Goal: Task Accomplishment & Management: Complete application form

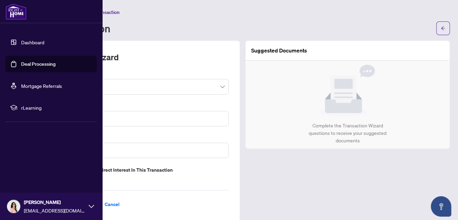
click at [21, 64] on link "Deal Processing" at bounding box center [38, 64] width 34 height 6
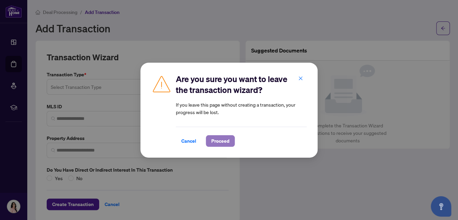
click at [220, 139] on span "Proceed" at bounding box center [220, 140] width 18 height 11
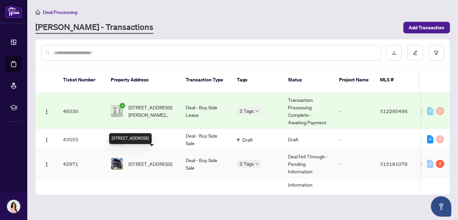
click at [161, 160] on span "[STREET_ADDRESS]" at bounding box center [150, 163] width 44 height 7
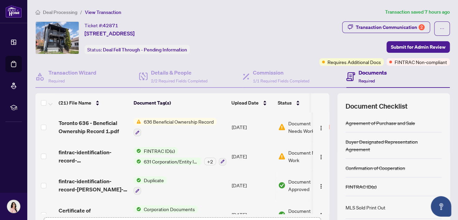
click at [180, 120] on span "636 Beneficial Ownership Record" at bounding box center [178, 121] width 75 height 7
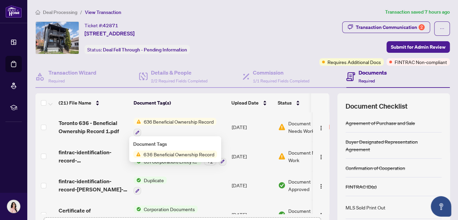
click at [183, 153] on span "636 Beneficial Ownership Record" at bounding box center [179, 153] width 76 height 7
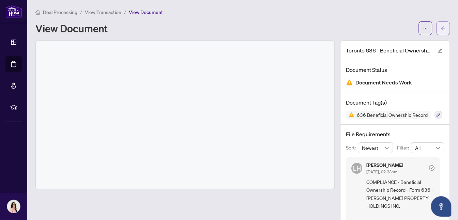
click at [440, 27] on icon "arrow-left" at bounding box center [442, 28] width 5 height 5
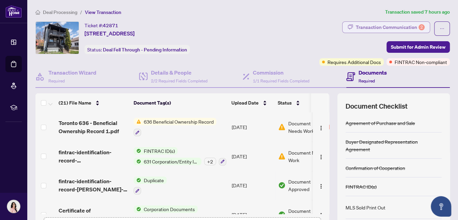
click at [396, 22] on div "Transaction Communication 2" at bounding box center [389, 27] width 69 height 11
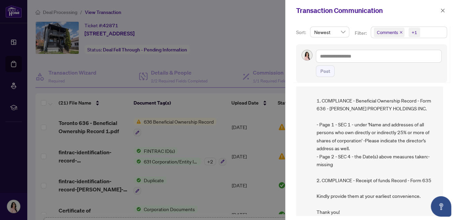
scroll to position [73, 0]
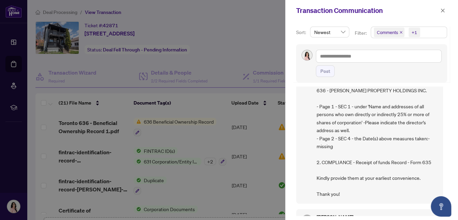
click at [236, 37] on div at bounding box center [229, 110] width 458 height 220
click at [444, 8] on icon "close" at bounding box center [442, 10] width 5 height 5
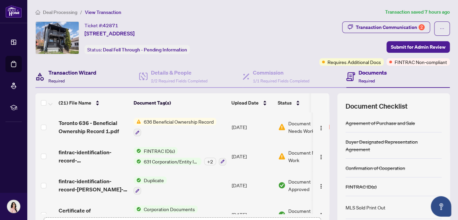
click at [66, 72] on h4 "Transaction Wizard" at bounding box center [72, 72] width 48 height 8
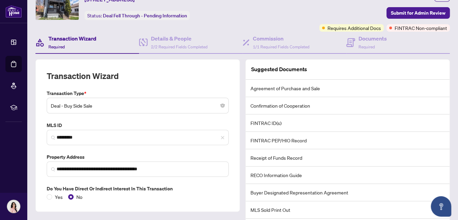
scroll to position [29, 0]
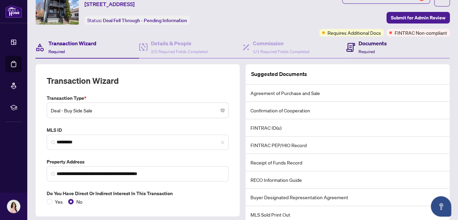
click at [360, 47] on div "Documents Required" at bounding box center [372, 47] width 28 height 16
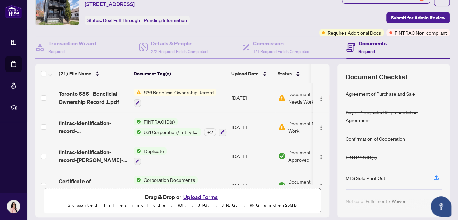
click at [206, 196] on button "Upload Forms" at bounding box center [200, 196] width 38 height 9
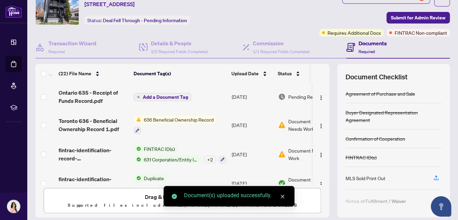
click at [169, 95] on span "Add a Document Tag" at bounding box center [165, 97] width 45 height 5
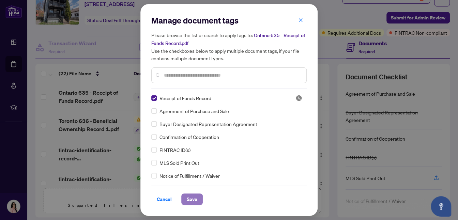
click at [187, 199] on span "Save" at bounding box center [192, 199] width 11 height 11
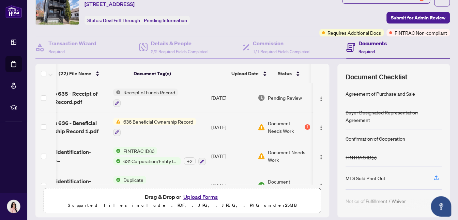
scroll to position [0, 27]
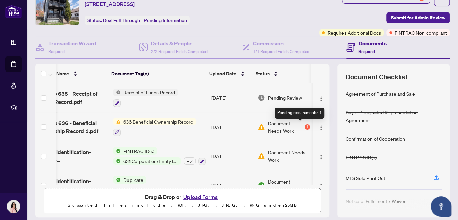
click at [304, 125] on div "1" at bounding box center [306, 126] width 5 height 5
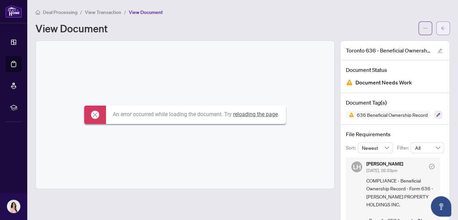
click at [440, 26] on icon "arrow-left" at bounding box center [442, 28] width 5 height 5
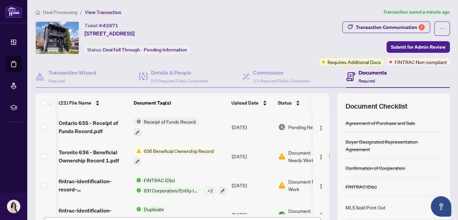
scroll to position [0, 27]
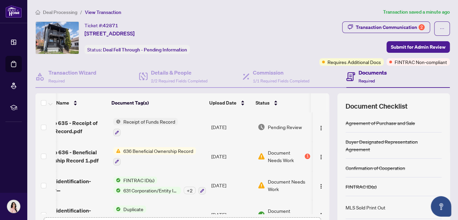
click at [284, 179] on span "Document Needs Work" at bounding box center [289, 185] width 42 height 15
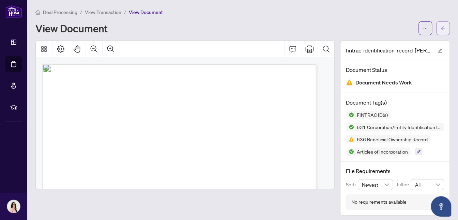
click at [440, 28] on icon "arrow-left" at bounding box center [442, 28] width 5 height 5
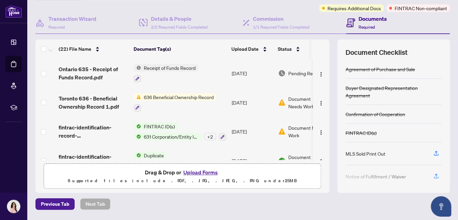
scroll to position [55, 0]
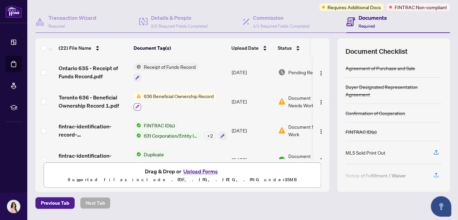
click at [137, 105] on icon "button" at bounding box center [137, 107] width 4 height 4
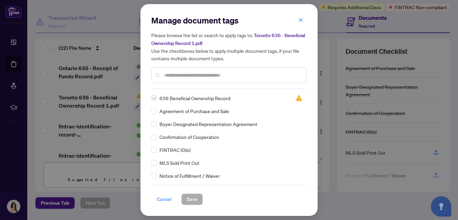
click at [162, 198] on span "Cancel" at bounding box center [164, 199] width 15 height 11
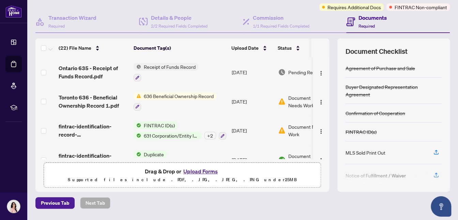
click at [203, 170] on button "Upload Forms" at bounding box center [200, 171] width 38 height 9
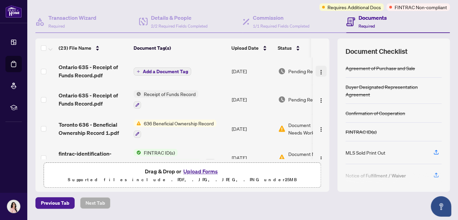
click at [318, 71] on img "button" at bounding box center [320, 71] width 5 height 5
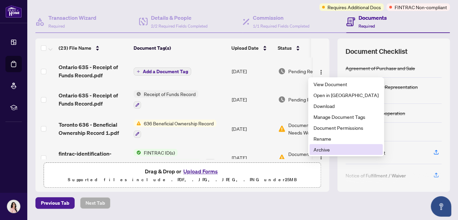
click at [320, 148] on span "Archive" at bounding box center [345, 149] width 65 height 7
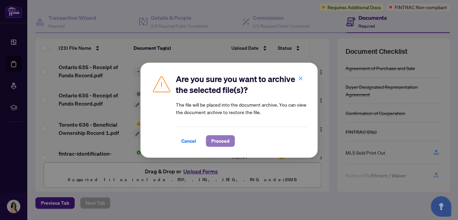
click at [221, 139] on span "Proceed" at bounding box center [220, 140] width 18 height 11
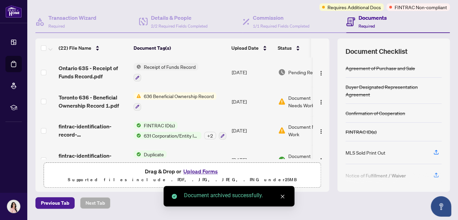
click at [207, 170] on button "Upload Forms" at bounding box center [200, 171] width 38 height 9
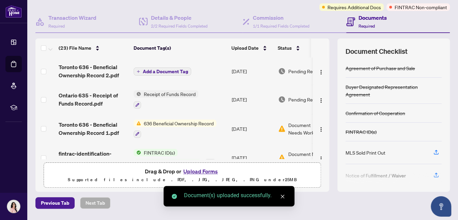
click at [420, 7] on span "FINTRAC Non-compliant" at bounding box center [420, 6] width 52 height 7
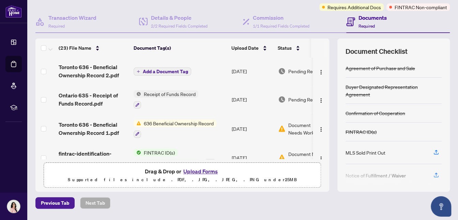
click at [170, 70] on span "Add a Document Tag" at bounding box center [165, 71] width 45 height 5
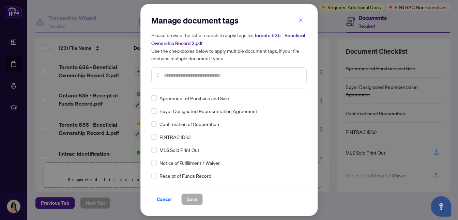
click at [188, 78] on input "text" at bounding box center [232, 74] width 137 height 7
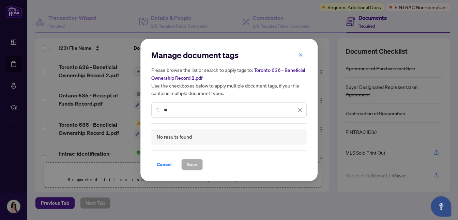
type input "*"
click at [174, 109] on input "**********" at bounding box center [230, 109] width 132 height 7
click at [222, 109] on input "**********" at bounding box center [230, 109] width 132 height 7
type input "*"
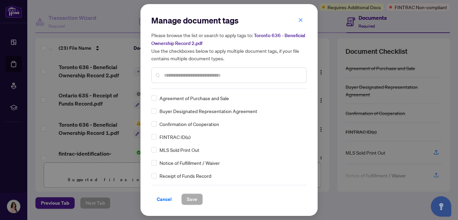
click at [254, 77] on input "text" at bounding box center [232, 74] width 137 height 7
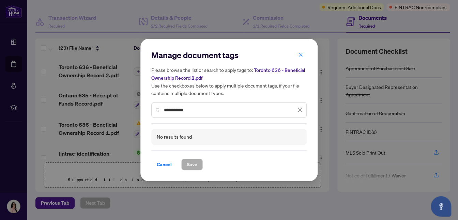
click at [180, 109] on input "**********" at bounding box center [230, 109] width 132 height 7
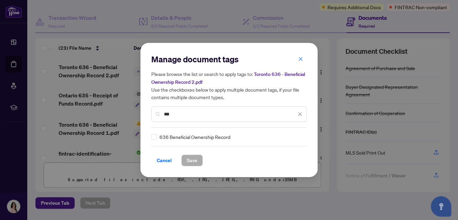
type input "***"
click at [188, 159] on span "Save" at bounding box center [192, 160] width 11 height 11
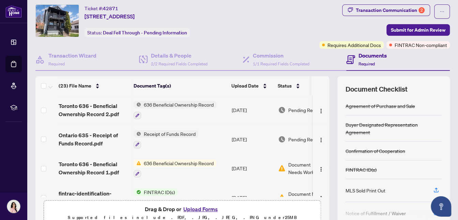
scroll to position [9, 0]
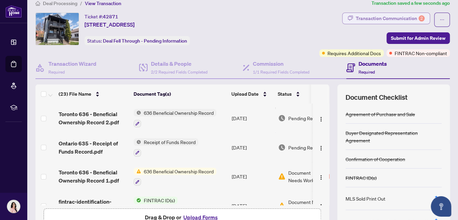
click at [385, 18] on div "Transaction Communication 2" at bounding box center [389, 18] width 69 height 11
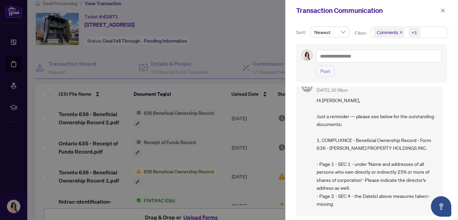
scroll to position [0, 0]
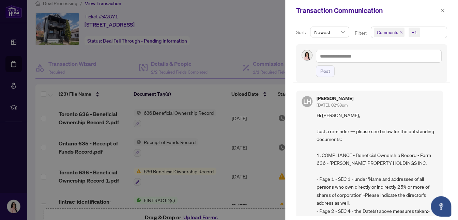
click at [240, 40] on div at bounding box center [229, 110] width 458 height 220
click at [264, 42] on div at bounding box center [229, 110] width 458 height 220
click at [443, 7] on span "button" at bounding box center [442, 10] width 5 height 11
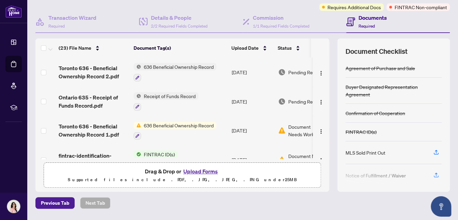
scroll to position [65, 0]
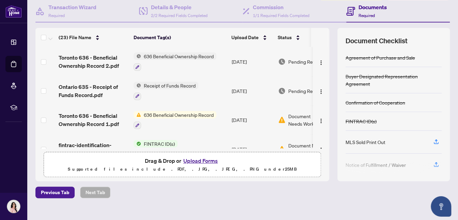
click at [203, 159] on button "Upload Forms" at bounding box center [200, 160] width 38 height 9
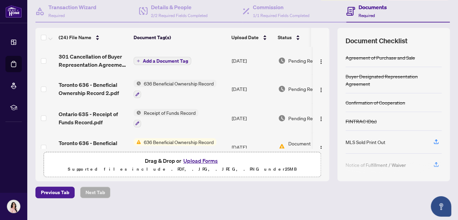
click at [162, 59] on span "Add a Document Tag" at bounding box center [165, 61] width 45 height 5
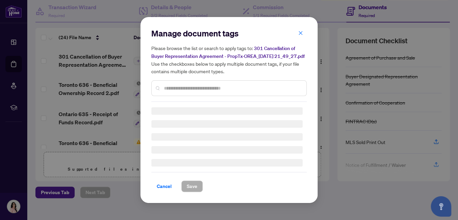
click at [181, 90] on div "Manage document tags Please browse the list or search to apply tags to: 301 Can…" at bounding box center [228, 65] width 155 height 74
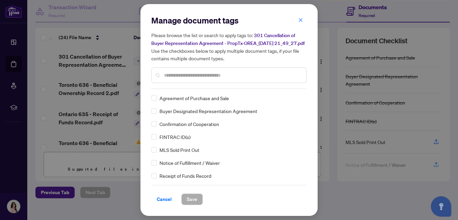
click at [180, 79] on input "text" at bounding box center [232, 74] width 137 height 7
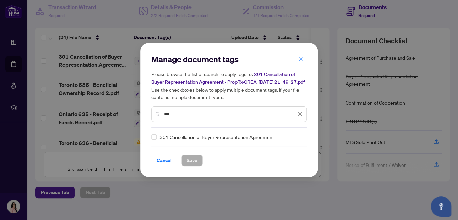
type input "***"
click at [190, 164] on span "Save" at bounding box center [192, 160] width 11 height 11
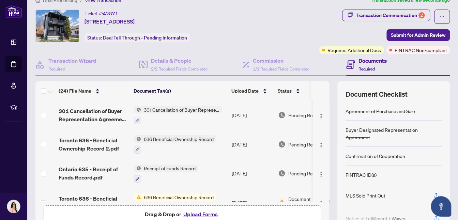
scroll to position [0, 0]
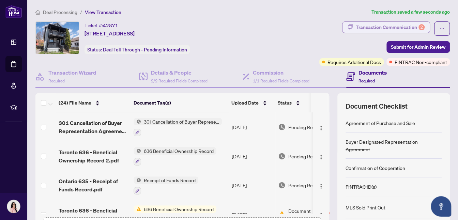
click at [393, 25] on div "Transaction Communication 2" at bounding box center [389, 27] width 69 height 11
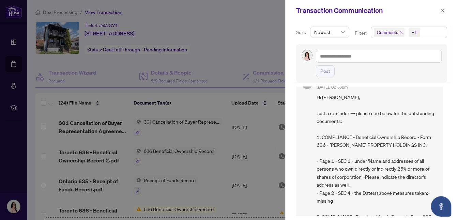
scroll to position [12, 0]
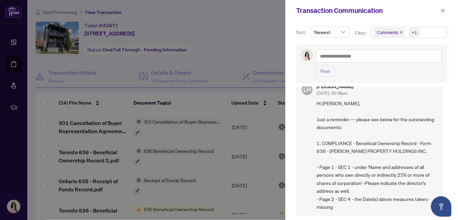
click at [263, 38] on div at bounding box center [229, 110] width 458 height 220
click at [440, 10] on icon "close" at bounding box center [442, 10] width 5 height 5
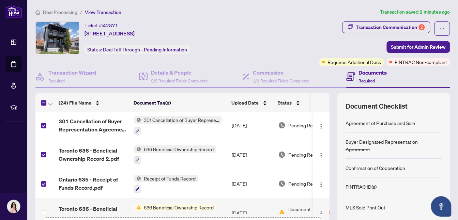
scroll to position [0, 0]
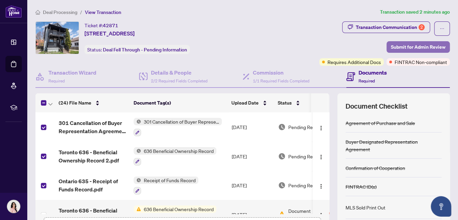
click at [412, 45] on span "Submit for Admin Review" at bounding box center [417, 47] width 54 height 11
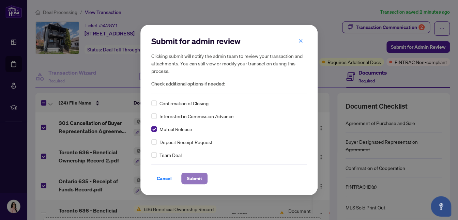
click at [195, 175] on span "Submit" at bounding box center [194, 178] width 15 height 11
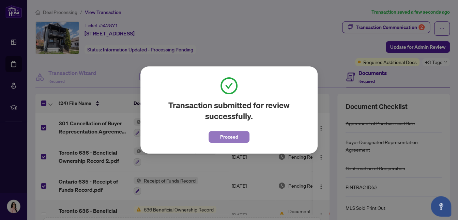
click at [234, 139] on span "Proceed" at bounding box center [229, 136] width 18 height 11
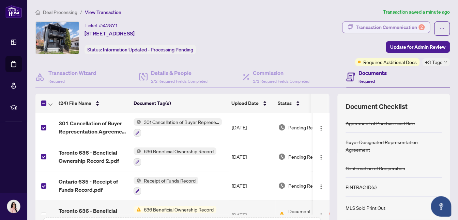
click at [404, 26] on div "Transaction Communication 2" at bounding box center [389, 27] width 69 height 11
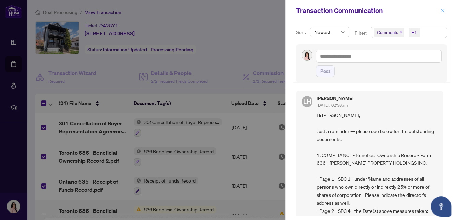
click at [444, 9] on icon "close" at bounding box center [442, 10] width 5 height 5
